Goal: Task Accomplishment & Management: Complete application form

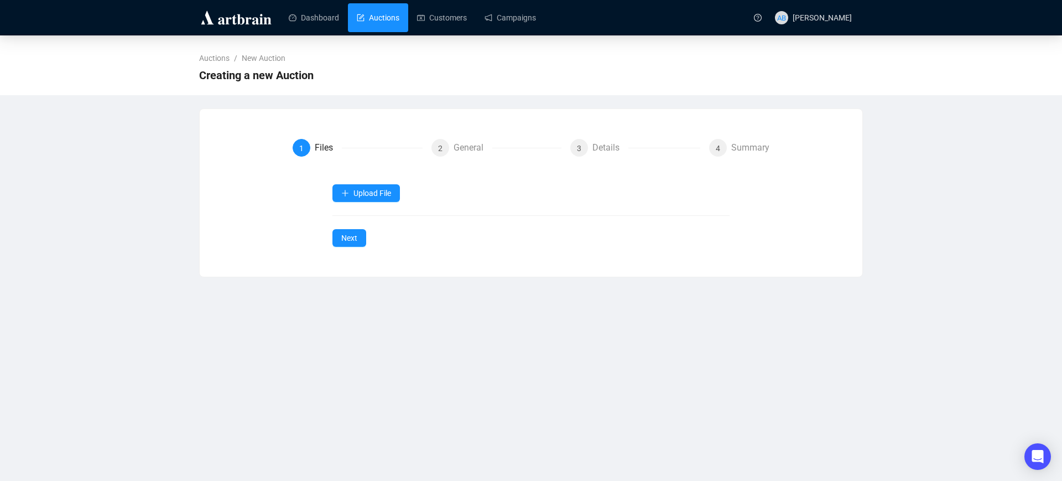
click at [382, 23] on link "Auctions" at bounding box center [378, 17] width 43 height 29
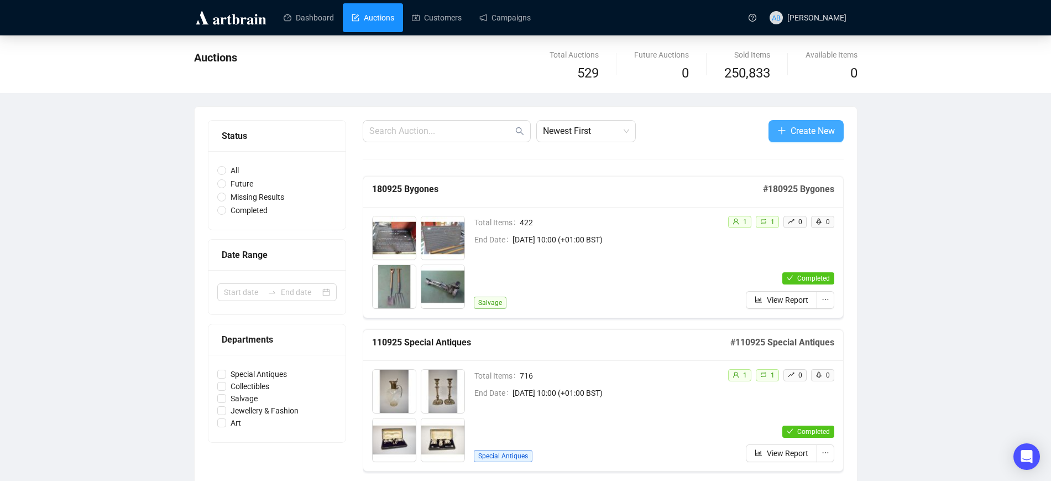
click at [791, 124] on span "Create New" at bounding box center [813, 131] width 44 height 14
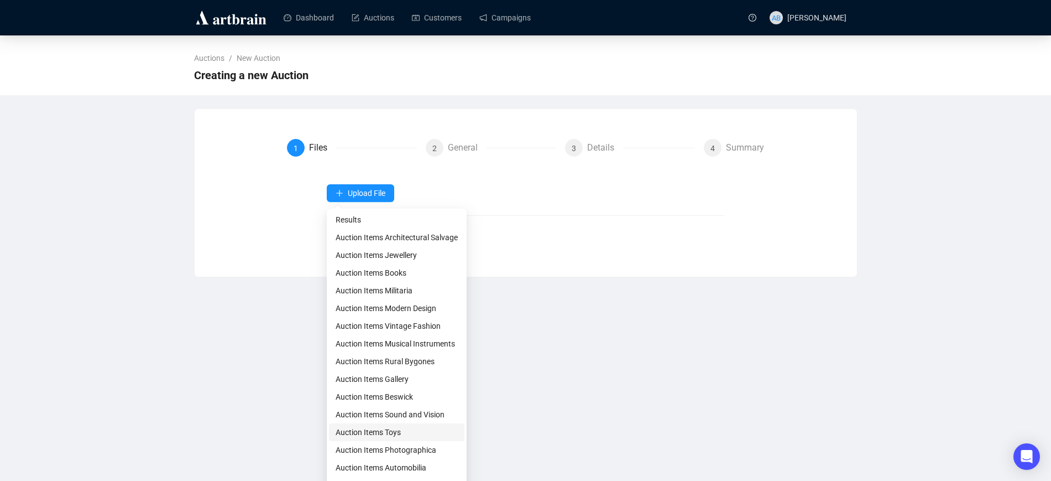
click at [401, 434] on span "Auction Items Toys" at bounding box center [397, 432] width 122 height 12
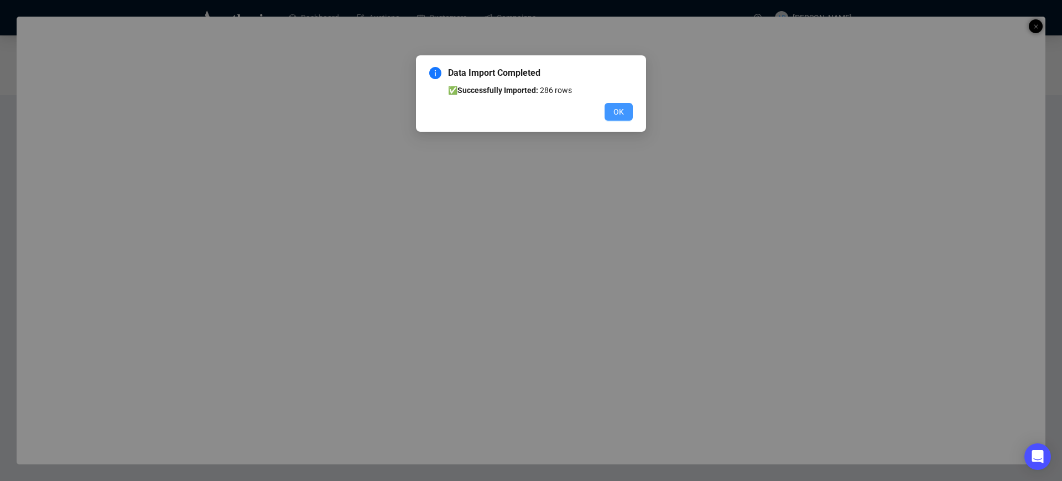
click at [621, 107] on span "OK" at bounding box center [618, 112] width 11 height 12
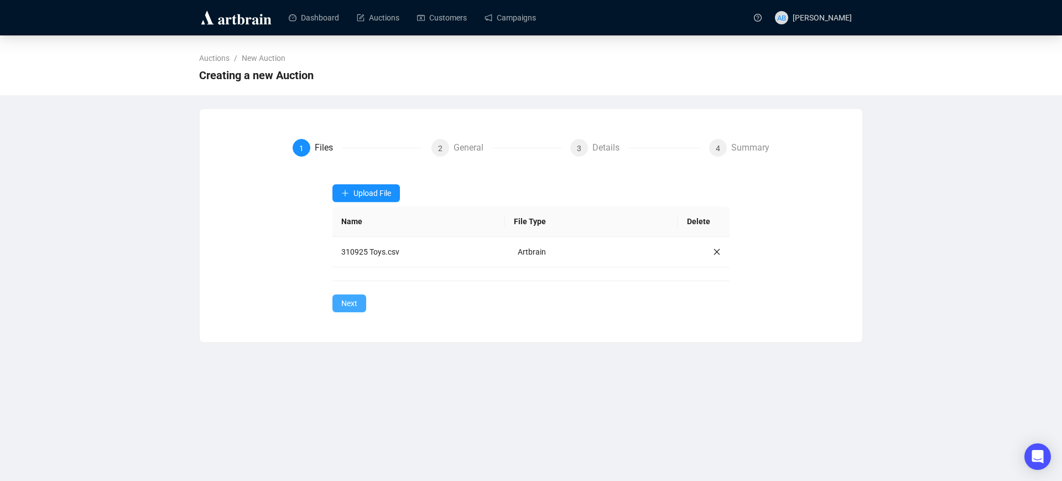
click at [353, 306] on span "Next" at bounding box center [349, 303] width 16 height 12
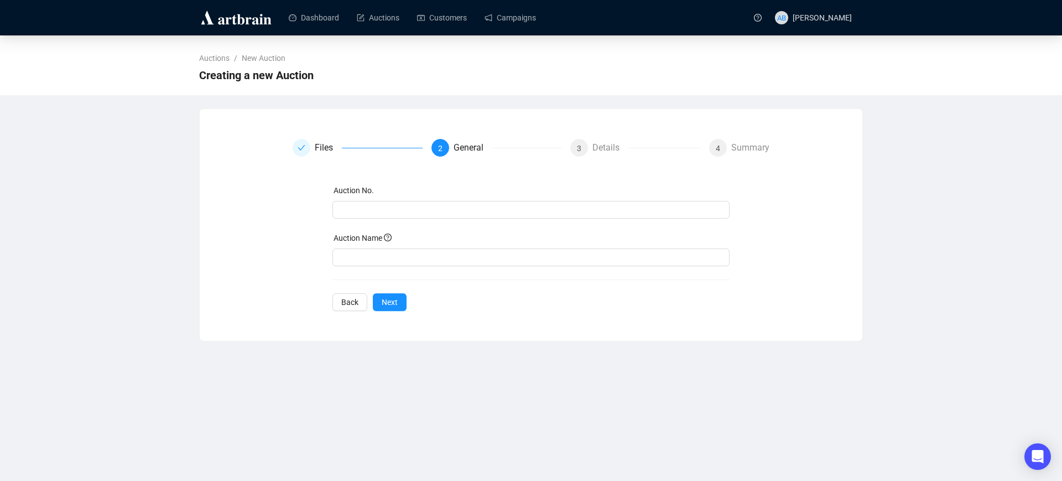
click at [346, 232] on div "Auction Name" at bounding box center [531, 240] width 398 height 17
click at [366, 206] on input "text" at bounding box center [530, 210] width 382 height 12
drag, startPoint x: 406, startPoint y: 208, endPoint x: 270, endPoint y: 211, distance: 136.1
click at [272, 213] on div "Files 2 General 3 Details 4 Summary Auction No. 310925 Toys Auction Name Back N…" at bounding box center [531, 225] width 636 height 172
type input "310925 Toys"
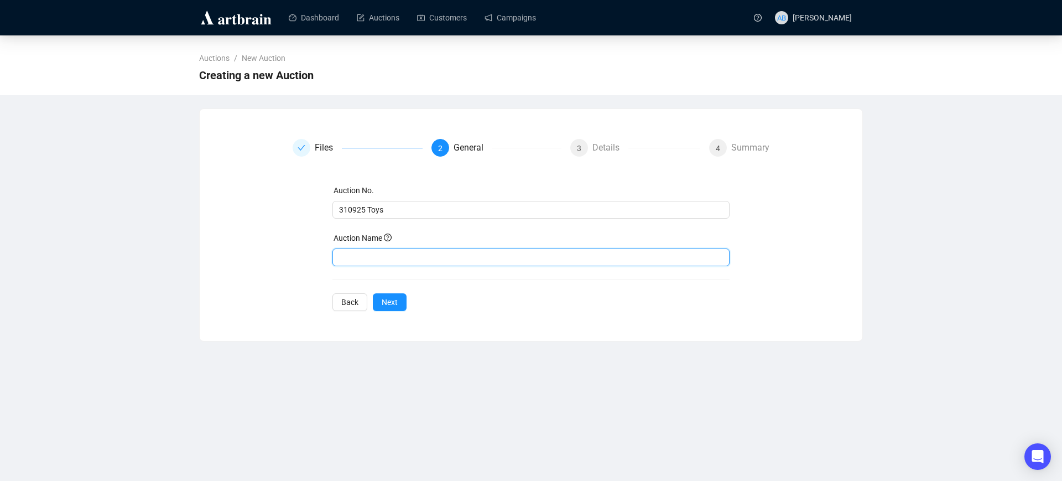
click at [364, 262] on input "text" at bounding box center [531, 257] width 398 height 18
paste input "310925 Toys"
type input "310925 Toys"
click at [390, 306] on span "Next" at bounding box center [390, 302] width 16 height 12
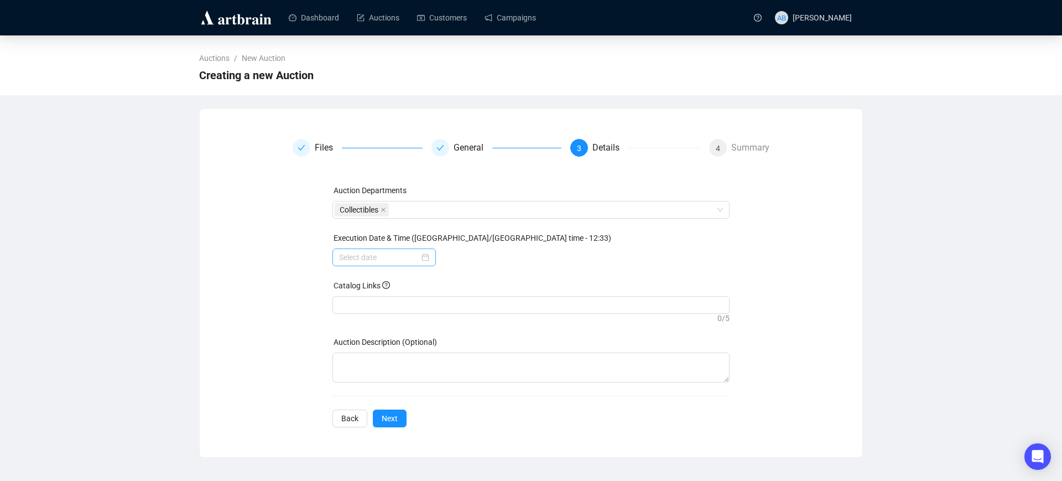
click at [427, 257] on div at bounding box center [384, 257] width 90 height 12
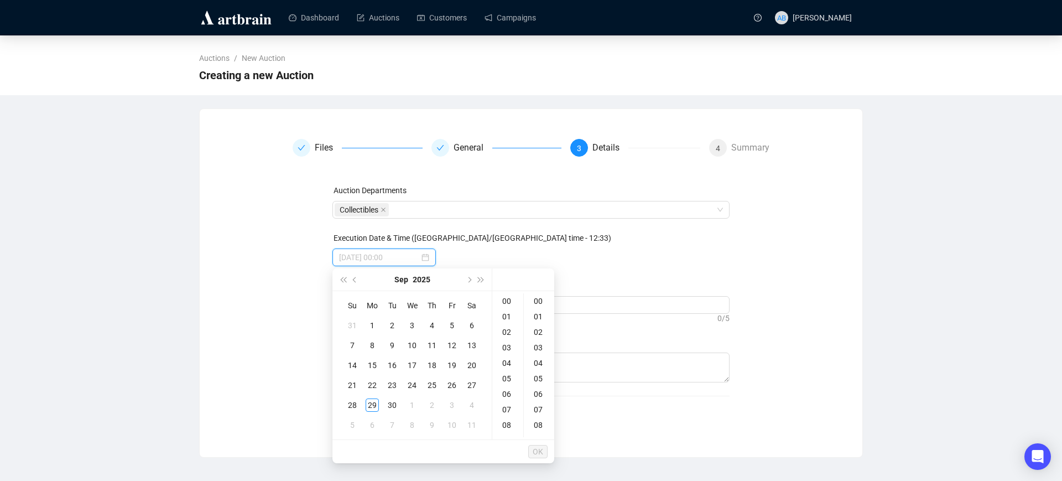
type input "[DATE] 00:00"
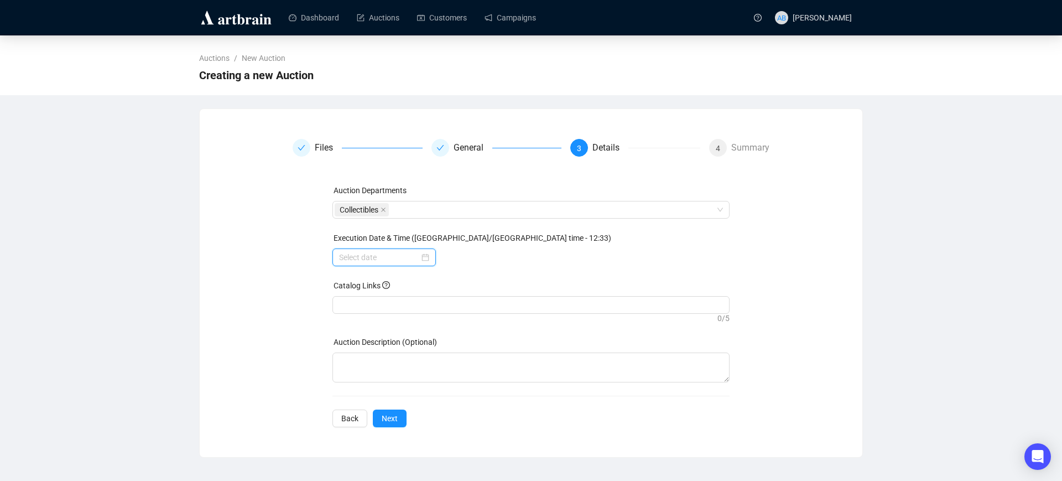
click at [432, 255] on div at bounding box center [383, 257] width 103 height 18
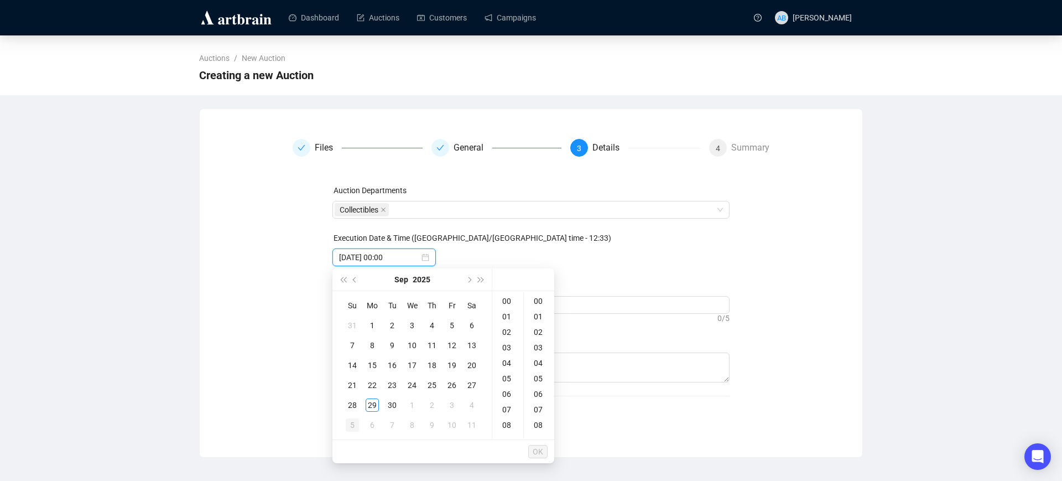
type input "[DATE] 00:00"
click at [471, 278] on button "Next month (PageDown)" at bounding box center [468, 279] width 12 height 22
type input "[DATE] 00:00"
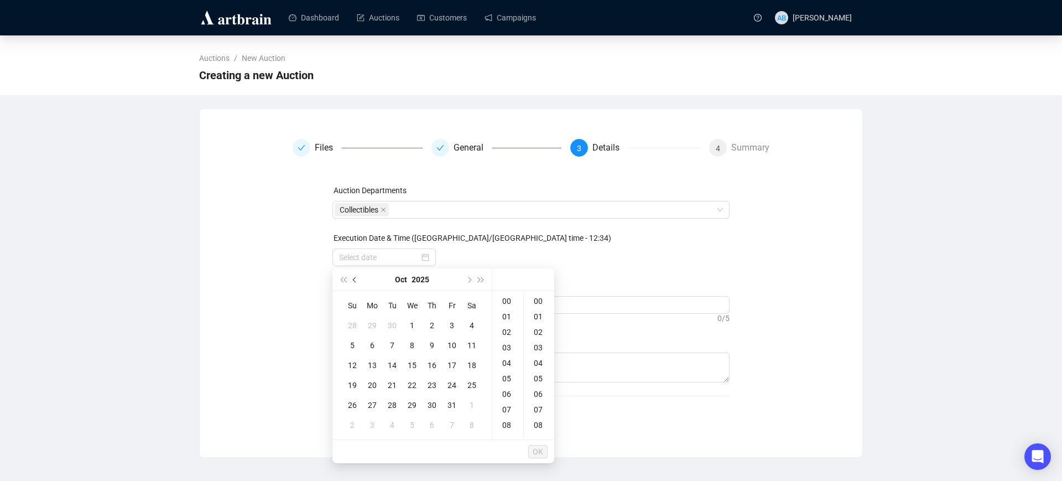
click at [354, 278] on span "Previous month (PageUp)" at bounding box center [356, 280] width 6 height 6
type input "[DATE] 00:00"
type input "[DATE] 00:05"
click at [862, 267] on div "Files General 3 Details 4 Summary Auction Departments Collectibles Execution Da…" at bounding box center [531, 282] width 664 height 349
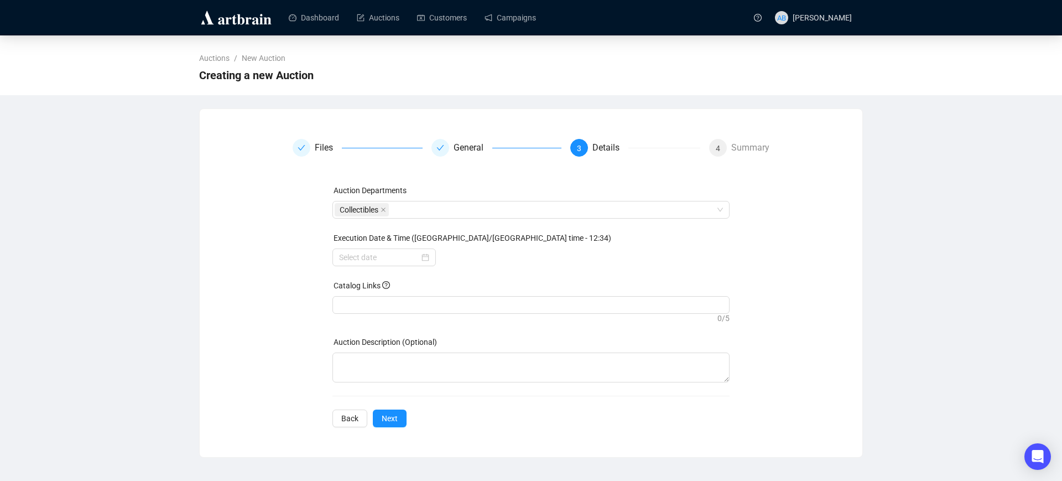
click at [863, 266] on div "Auctions / New Auction Creating a new Auction Files General 3 Details 4 Summary…" at bounding box center [531, 246] width 1062 height 422
click at [355, 415] on span "Back" at bounding box center [349, 418] width 17 height 12
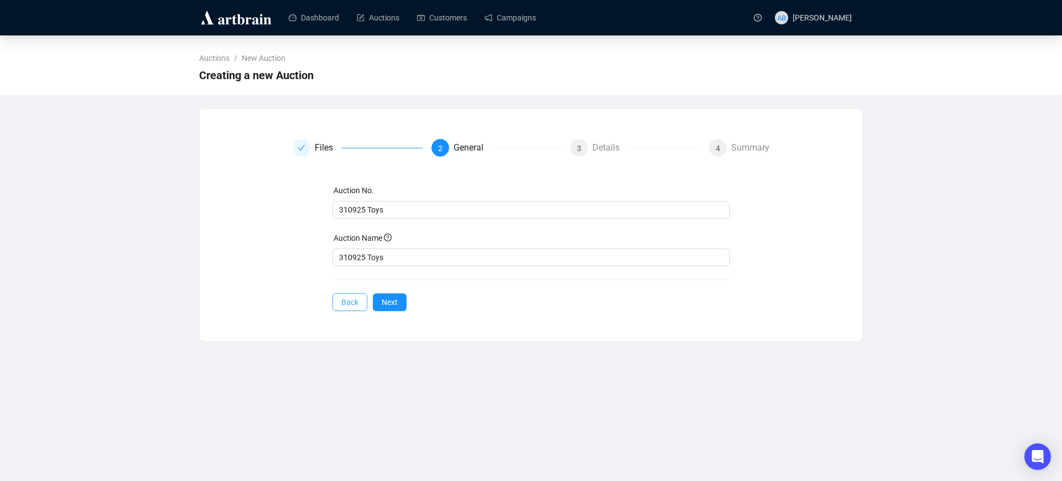
click at [352, 304] on span "Back" at bounding box center [349, 302] width 17 height 12
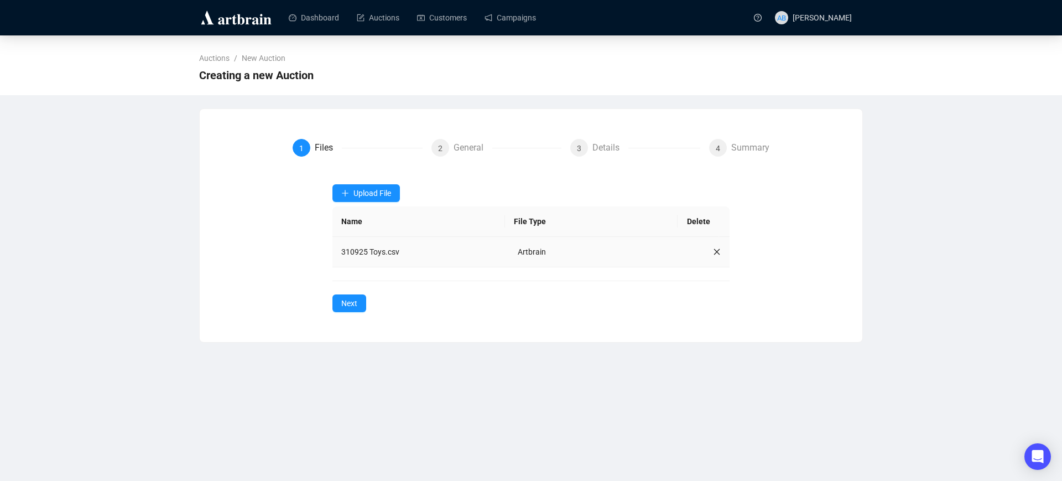
click at [713, 249] on icon "close" at bounding box center [717, 252] width 8 height 8
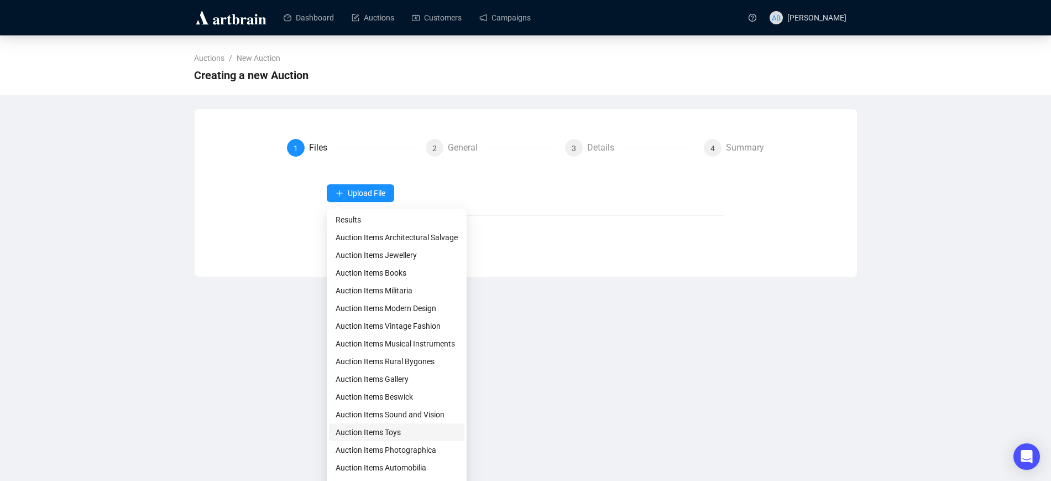
click at [388, 435] on span "Auction Items Toys" at bounding box center [397, 432] width 122 height 12
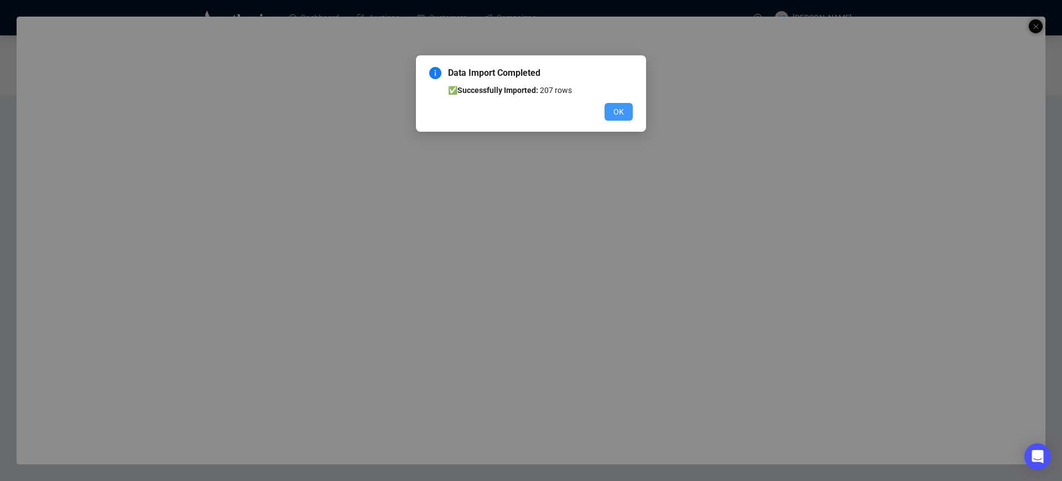
click at [620, 110] on span "OK" at bounding box center [618, 112] width 11 height 12
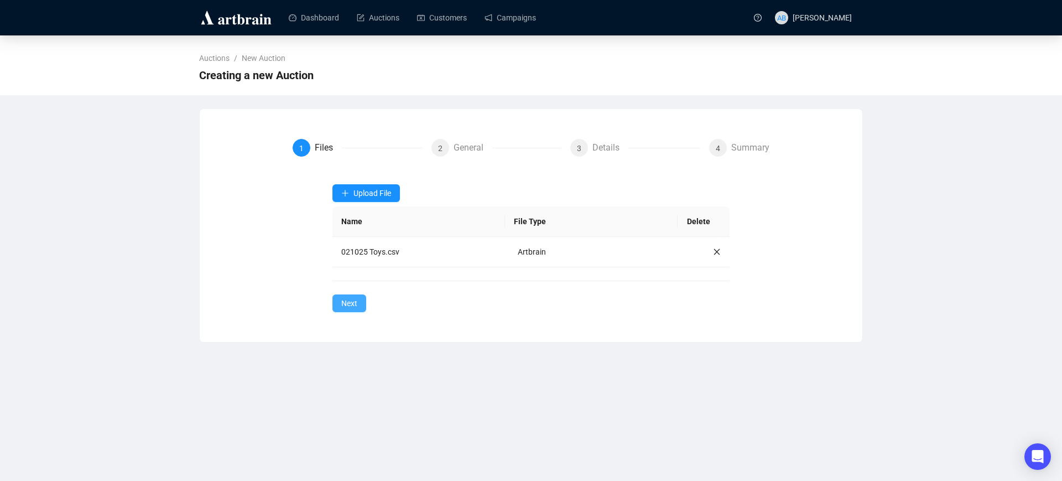
click at [357, 307] on span "Next" at bounding box center [349, 303] width 16 height 12
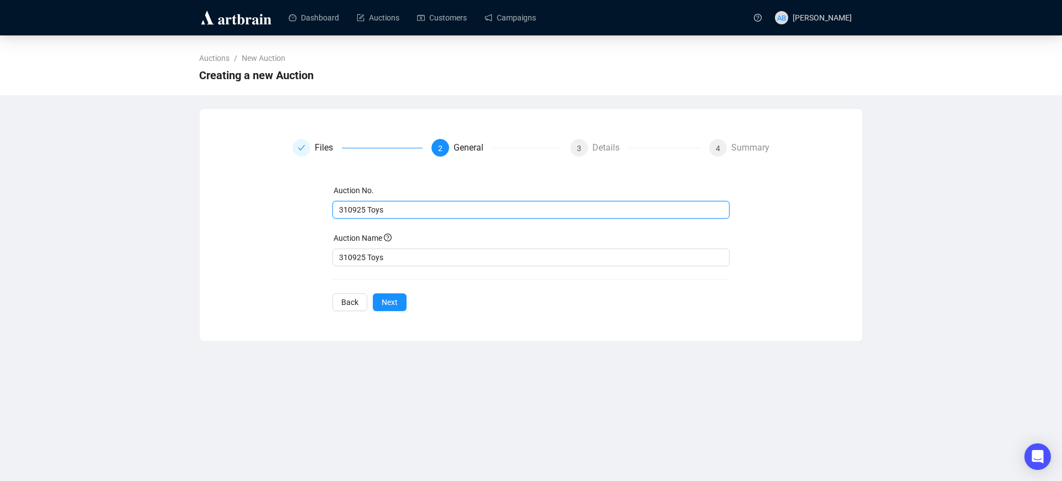
drag, startPoint x: 347, startPoint y: 212, endPoint x: 327, endPoint y: 212, distance: 20.5
click at [327, 212] on div "Auction No. 310925 Toys Auction Name 310925 Toys Back Next" at bounding box center [531, 247] width 477 height 127
type input "021025 Toys"
drag, startPoint x: 354, startPoint y: 253, endPoint x: 301, endPoint y: 259, distance: 53.4
click at [301, 259] on div "Auction No. 021025 Toys Auction Name 310925 Toys Back Next" at bounding box center [531, 247] width 477 height 127
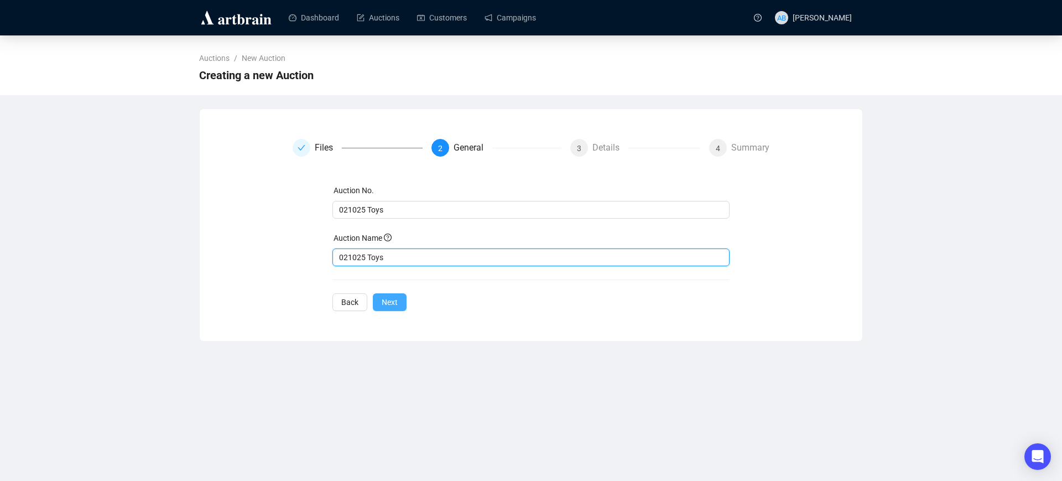
type input "021025 Toys"
click at [379, 296] on button "Next" at bounding box center [390, 302] width 34 height 18
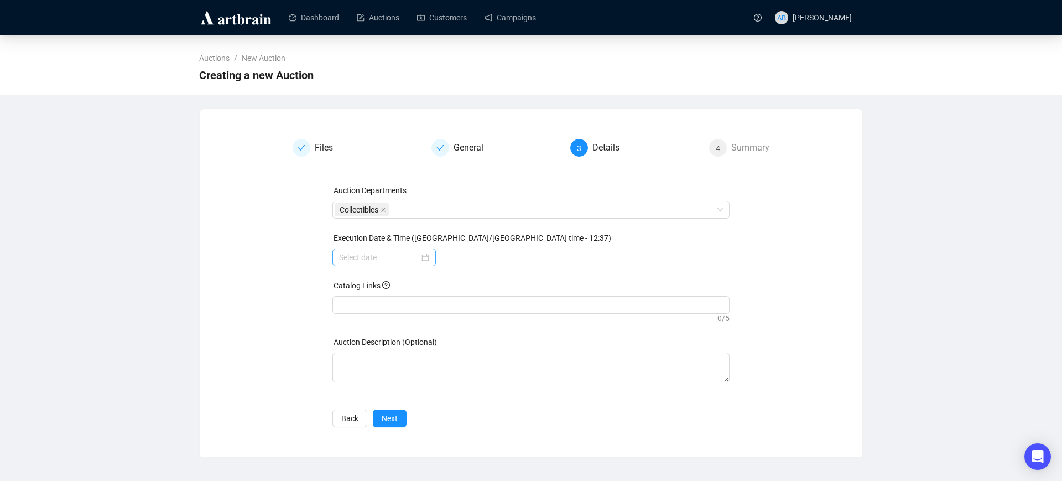
click at [429, 255] on div at bounding box center [384, 257] width 90 height 12
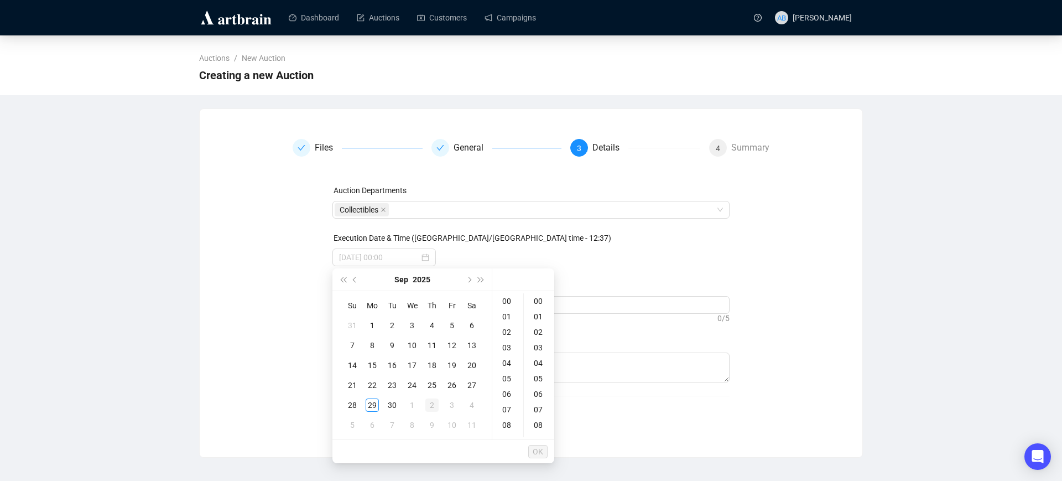
click at [433, 403] on div "2" at bounding box center [431, 404] width 13 height 13
click at [508, 388] on div "10" at bounding box center [507, 386] width 27 height 15
type input "[DATE] 10:00"
click at [536, 449] on span "OK" at bounding box center [538, 451] width 11 height 21
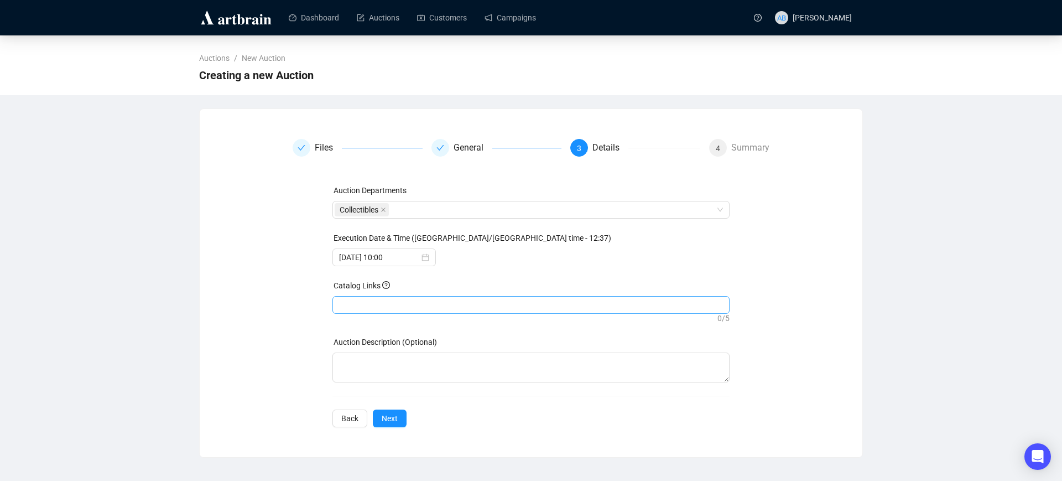
click at [412, 301] on div at bounding box center [531, 304] width 393 height 15
paste input "[URL][DOMAIN_NAME]"
type input "[URL][DOMAIN_NAME]"
click at [390, 419] on span "Next" at bounding box center [390, 418] width 16 height 12
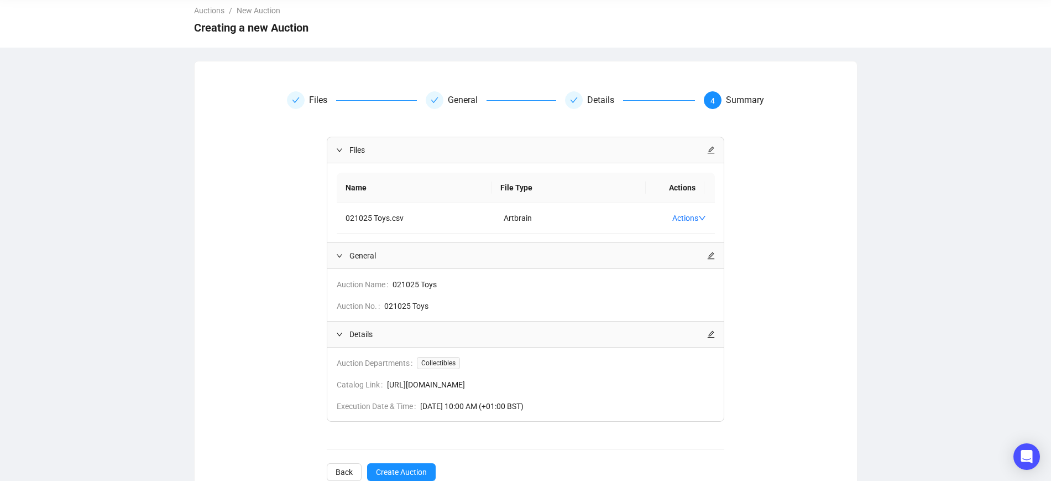
scroll to position [90, 0]
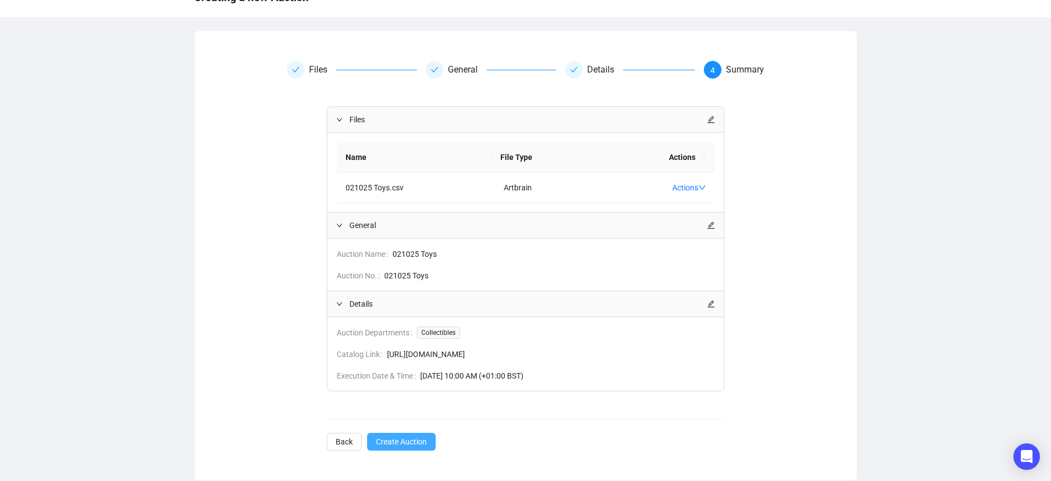
click at [411, 446] on span "Create Auction" at bounding box center [401, 441] width 51 height 12
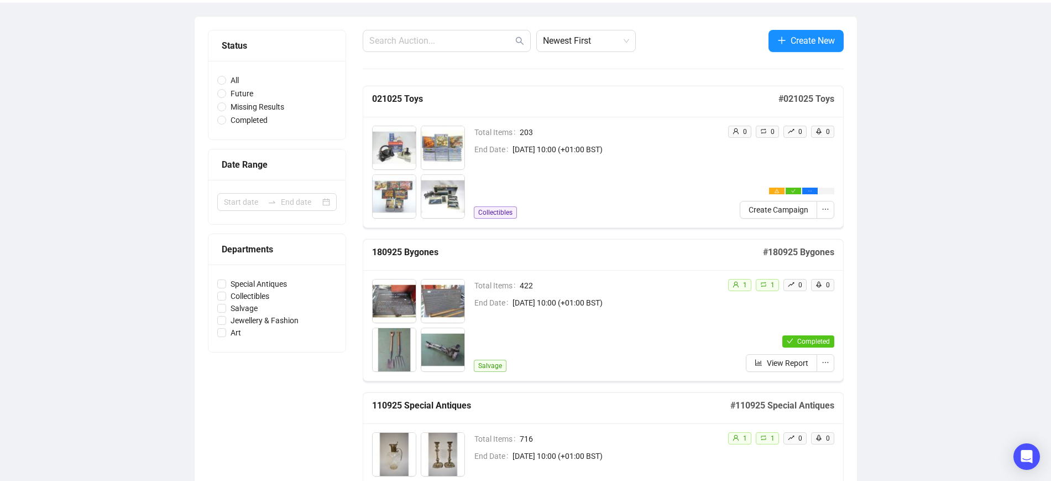
click at [806, 303] on div "1 1 0 0 Completed View Report" at bounding box center [777, 325] width 116 height 93
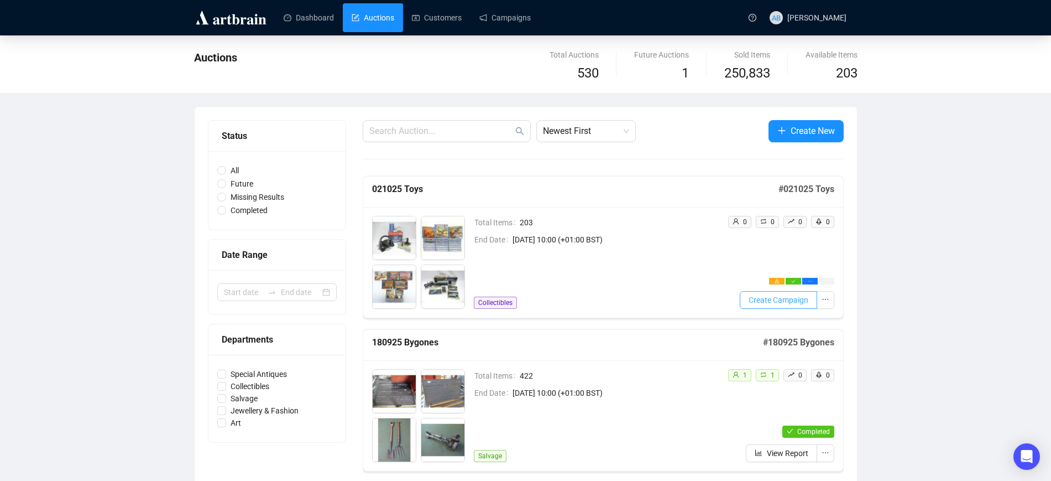
click at [784, 296] on span "Create Campaign" at bounding box center [779, 300] width 60 height 12
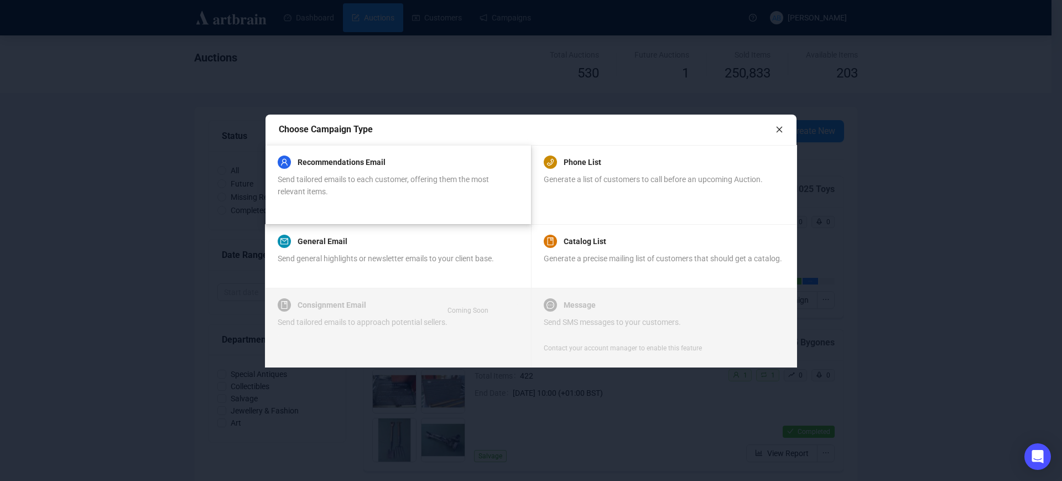
click at [457, 199] on div "Recommendations Email Send tailored emails to each customer, offering them the …" at bounding box center [398, 184] width 240 height 53
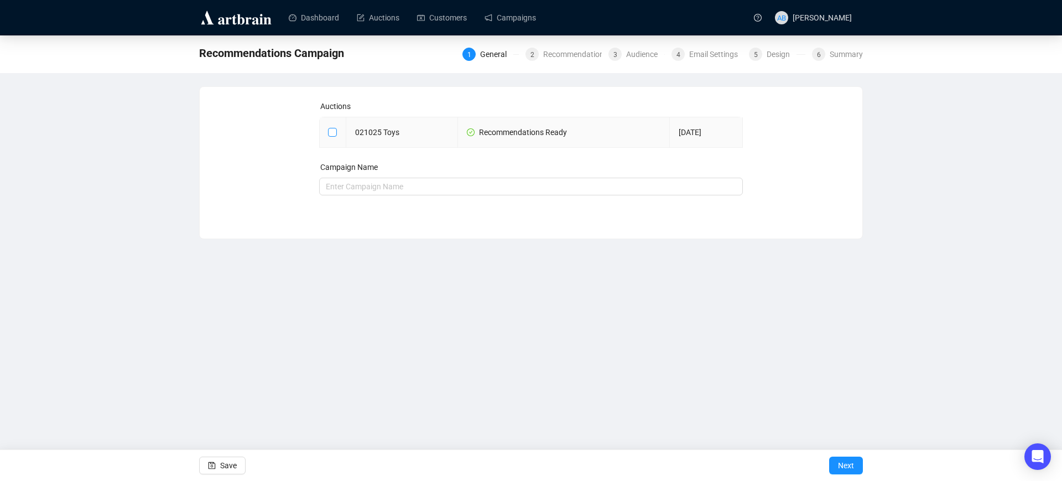
click at [329, 130] on input "checkbox" at bounding box center [332, 132] width 8 height 8
checkbox input "true"
type input "021025 Toys Campaign"
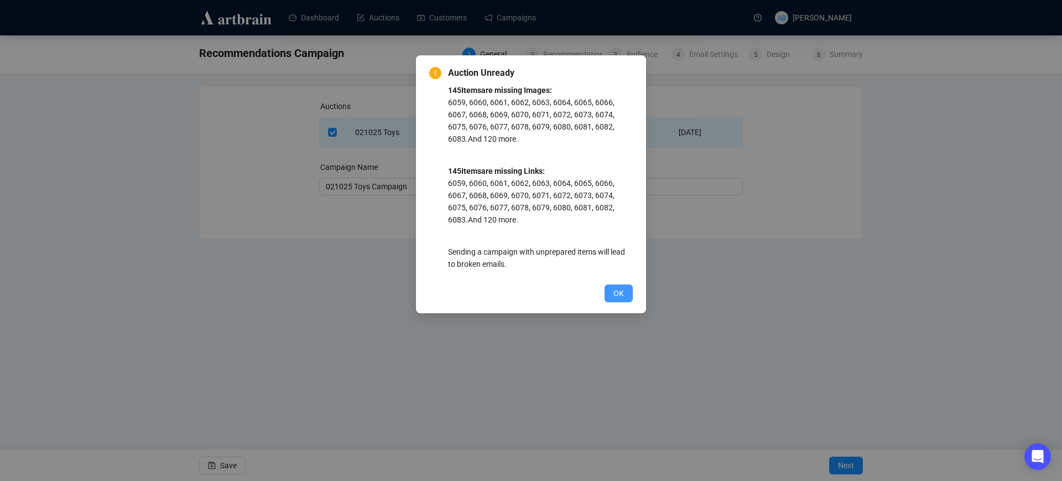
click at [609, 290] on button "OK" at bounding box center [618, 293] width 28 height 18
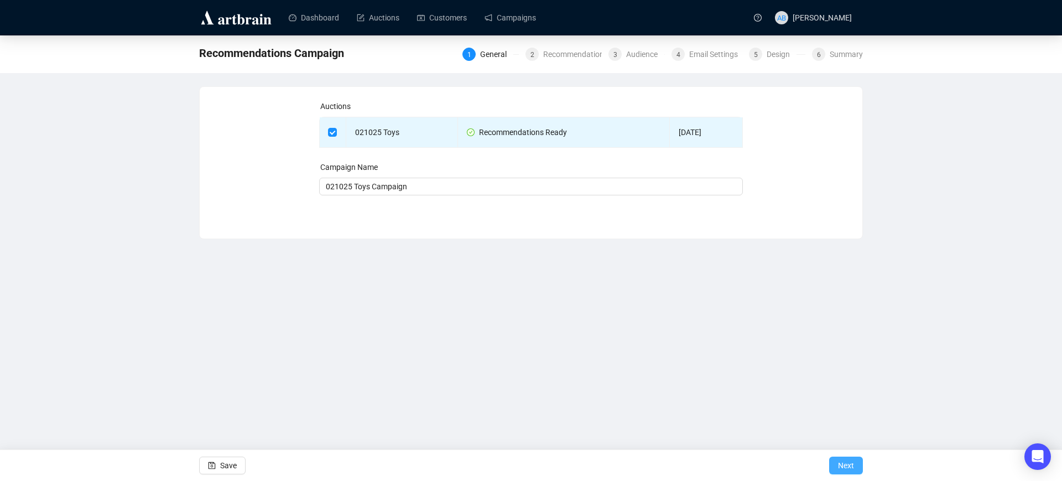
click at [836, 466] on button "Next" at bounding box center [846, 465] width 34 height 18
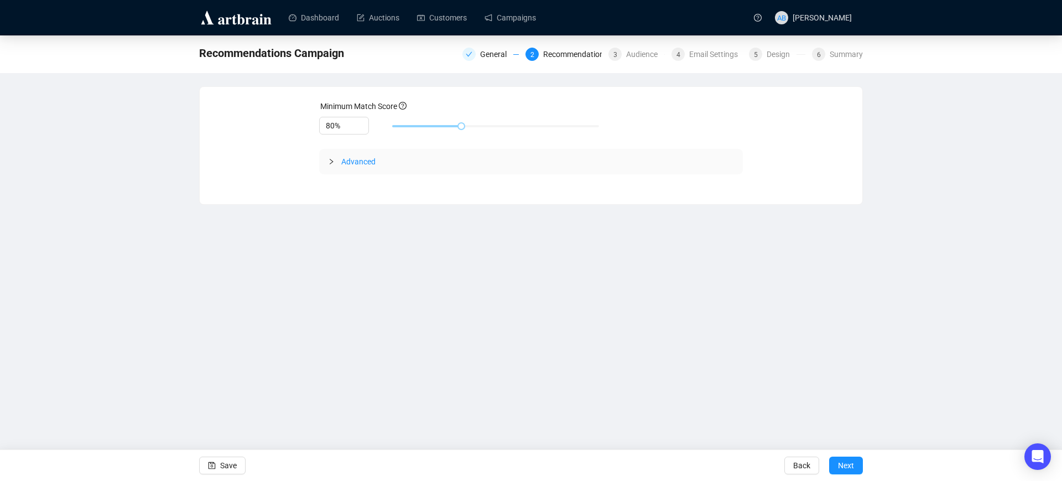
click at [359, 157] on span "Advanced" at bounding box center [358, 161] width 34 height 9
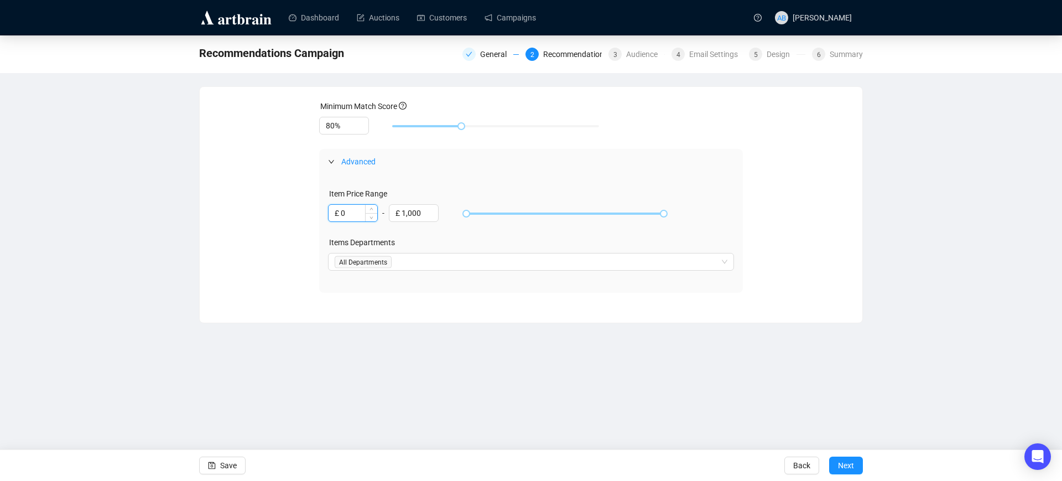
click at [351, 213] on input "£ 0" at bounding box center [353, 213] width 49 height 17
click at [856, 468] on button "Next" at bounding box center [846, 465] width 34 height 18
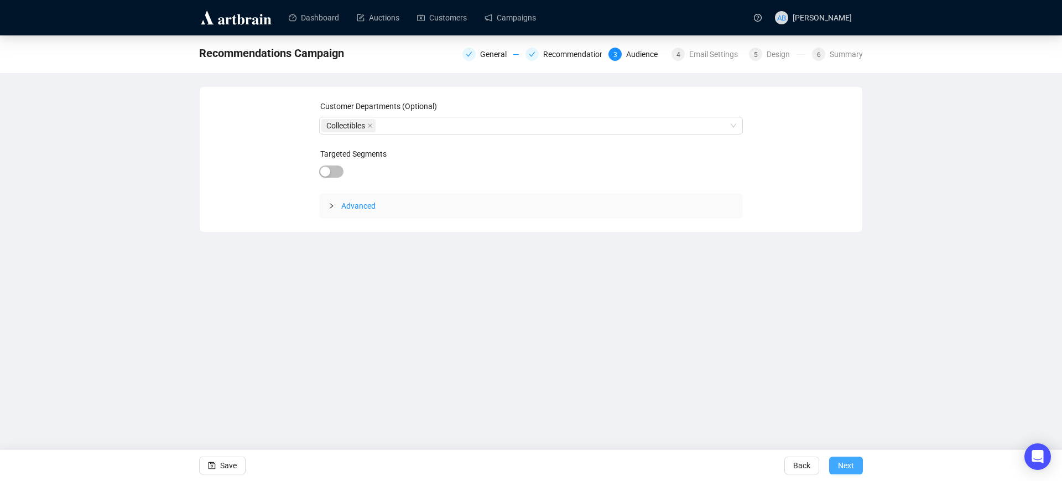
click at [848, 465] on span "Next" at bounding box center [846, 465] width 16 height 31
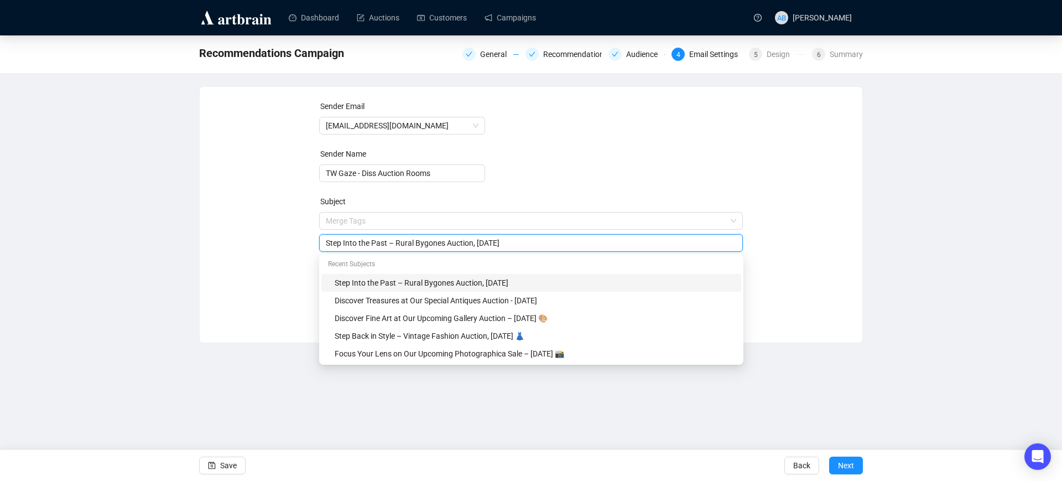
drag, startPoint x: 539, startPoint y: 218, endPoint x: 261, endPoint y: 196, distance: 278.5
click at [261, 196] on div "Sender Email [EMAIL_ADDRESS][DOMAIN_NAME] Sender Name TW Gaze - Diss Auction Ro…" at bounding box center [531, 206] width 636 height 212
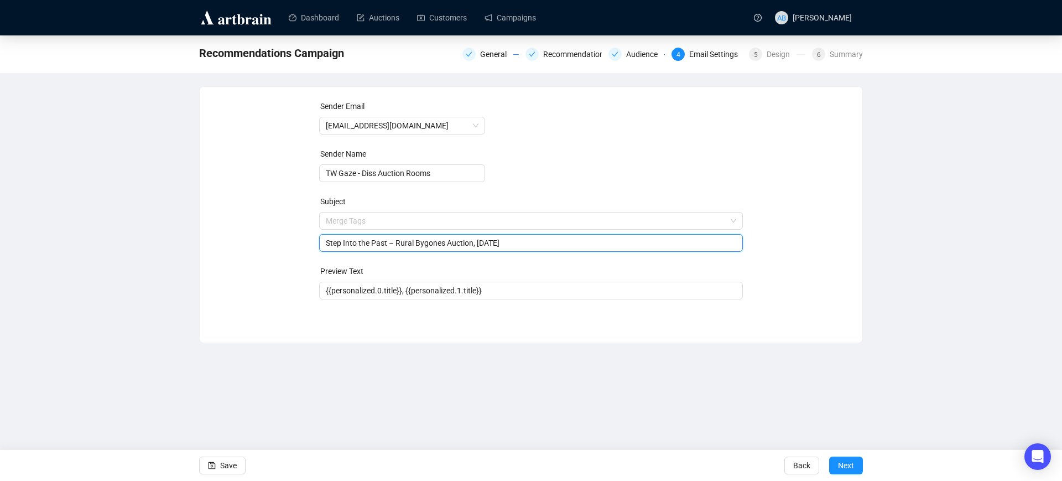
paste input "Toys Auction – [DATE] 10am | Discover Collectible Treasures"
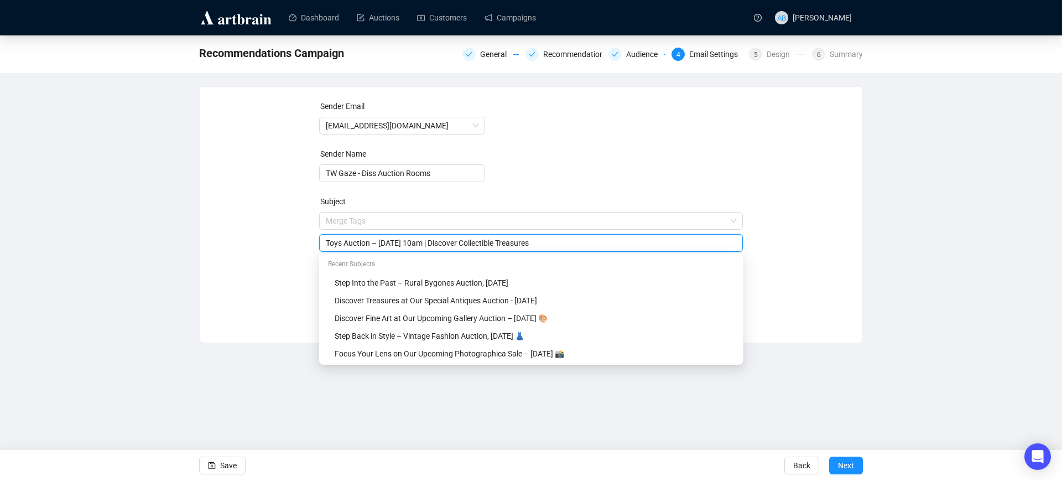
type input "Toys Auction – [DATE] 10am | Discover Collectible Treasures"
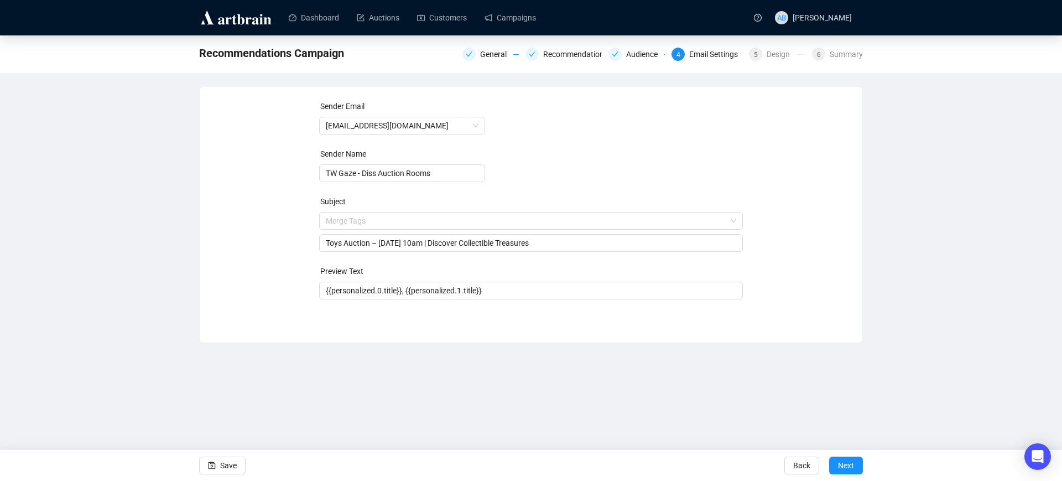
click at [295, 270] on div "Sender Email [EMAIL_ADDRESS][DOMAIN_NAME] Sender Name TW Gaze - Diss Auction Ro…" at bounding box center [531, 206] width 636 height 212
